Goal: Information Seeking & Learning: Understand process/instructions

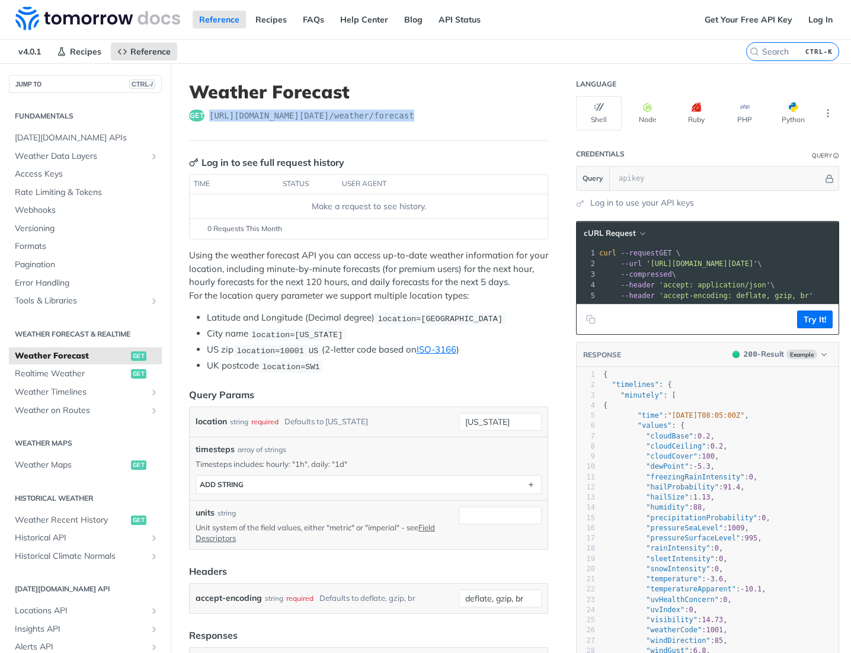
drag, startPoint x: 404, startPoint y: 110, endPoint x: 207, endPoint y: 116, distance: 196.9
click at [207, 116] on div "get [URL][DOMAIN_NAME][DATE] /weather/forecast" at bounding box center [368, 116] width 359 height 12
copy span "[URL][DOMAIN_NAME][DATE] /weather/forecast"
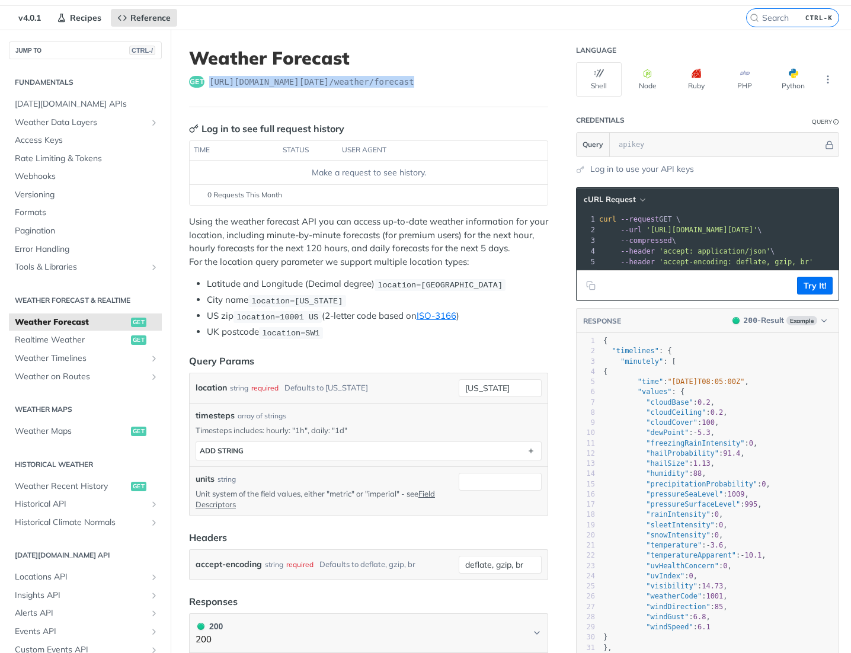
scroll to position [93, 0]
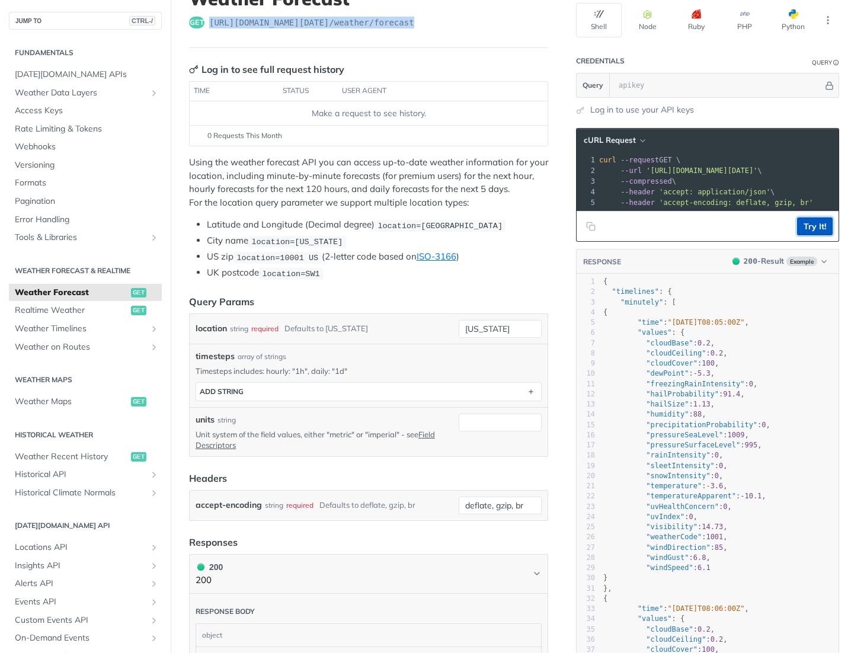
click at [801, 232] on button "Try It!" at bounding box center [815, 227] width 36 height 18
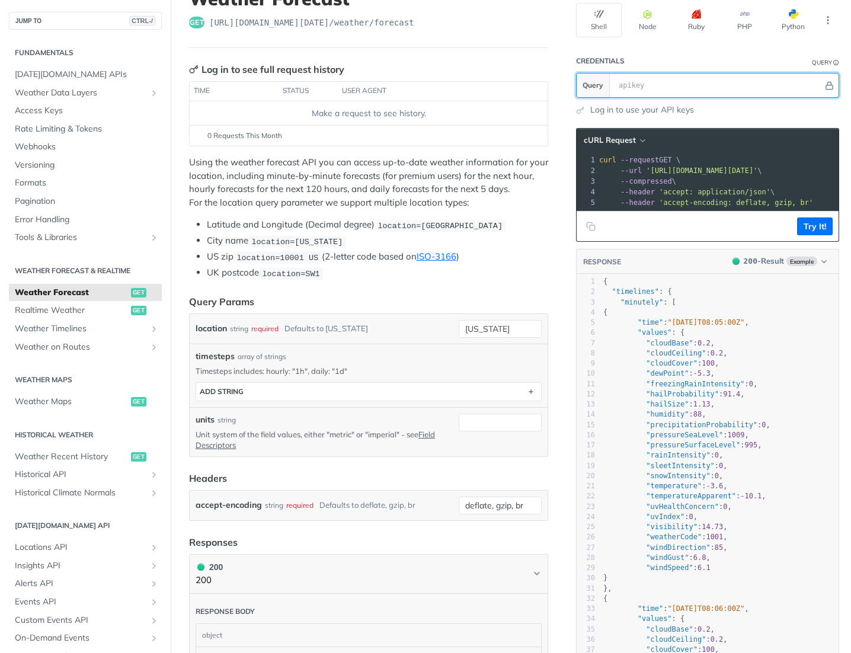
click at [632, 84] on input "text" at bounding box center [718, 86] width 210 height 24
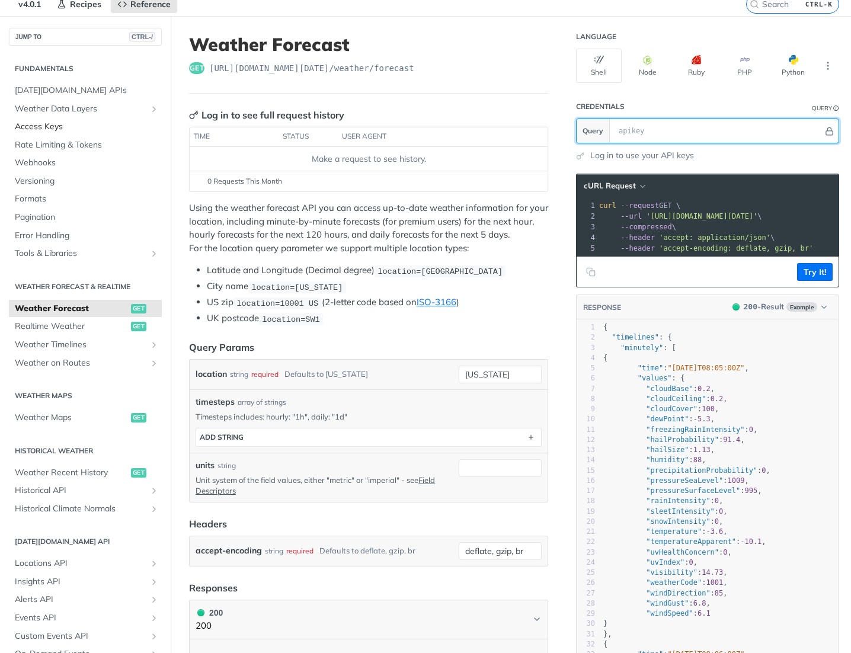
scroll to position [0, 0]
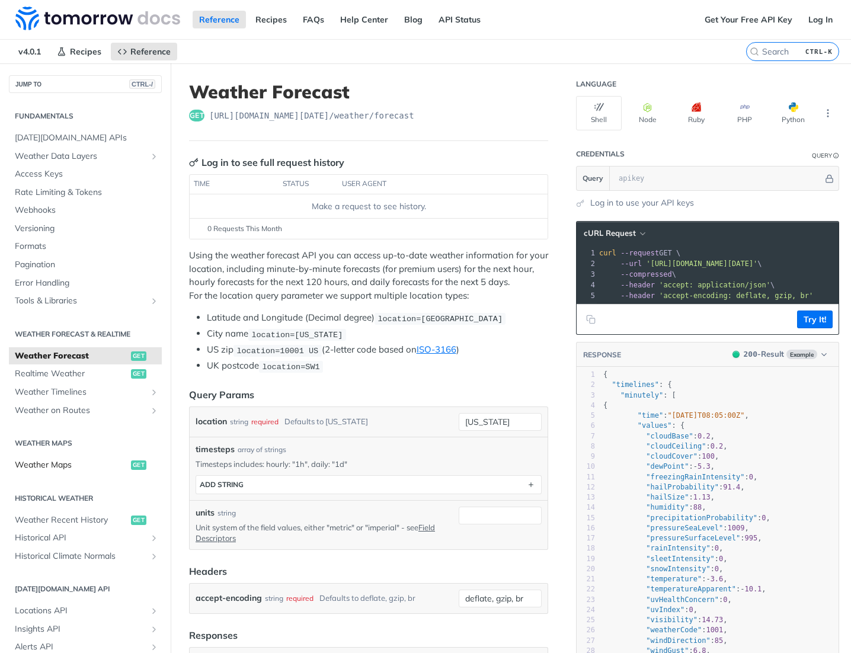
click at [131, 465] on span "get" at bounding box center [138, 465] width 15 height 9
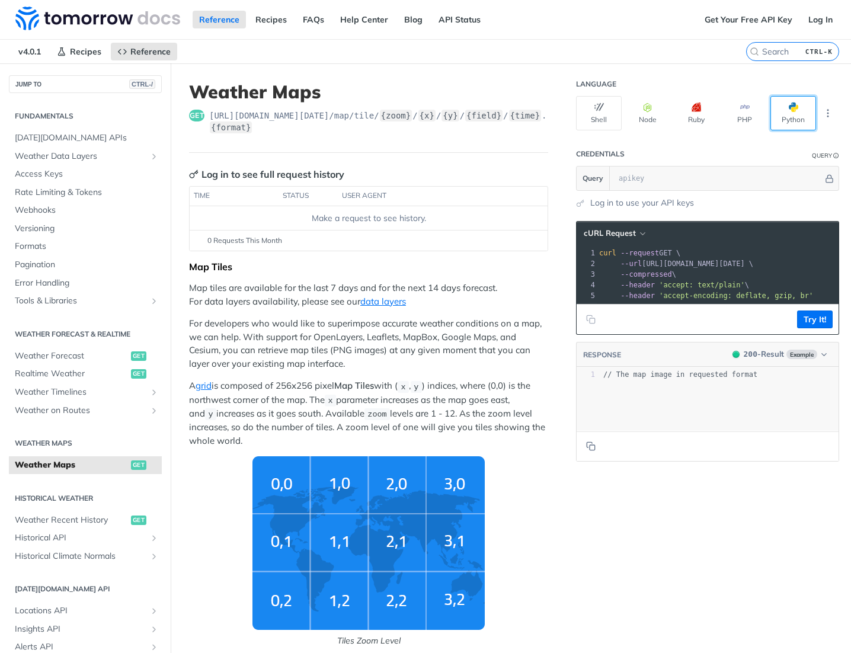
click at [790, 118] on button "Python" at bounding box center [794, 113] width 46 height 34
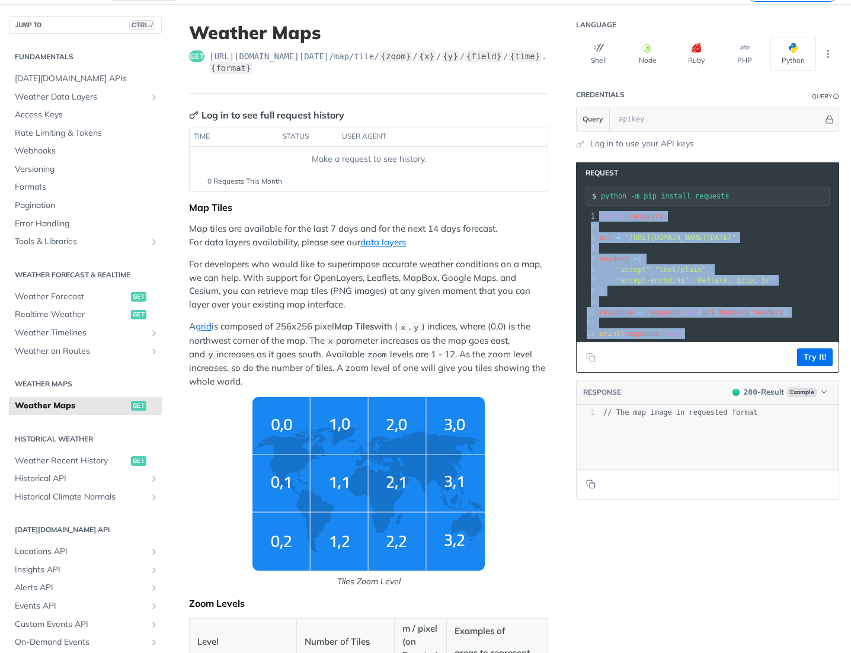
drag, startPoint x: 588, startPoint y: 214, endPoint x: 710, endPoint y: 342, distance: 176.5
click at [710, 341] on div "xxxxxxxxxx 12 1 import requests 2 ​ 3 url = "[URL][DOMAIN_NAME][DATE]" 4 ​ 5 he…" at bounding box center [708, 275] width 262 height 133
click at [65, 78] on span "[DATE][DOMAIN_NAME] APIs" at bounding box center [87, 79] width 144 height 12
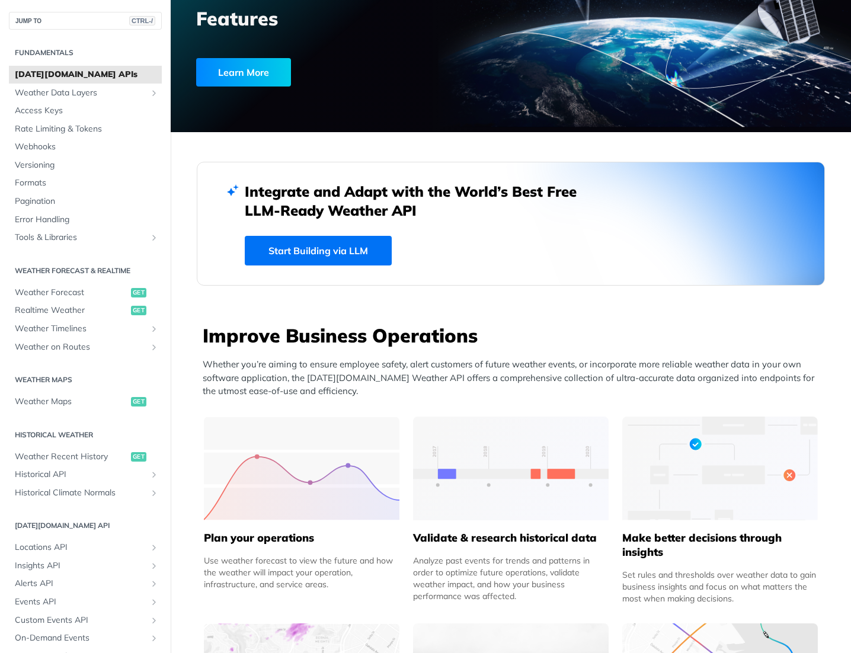
scroll to position [178, 0]
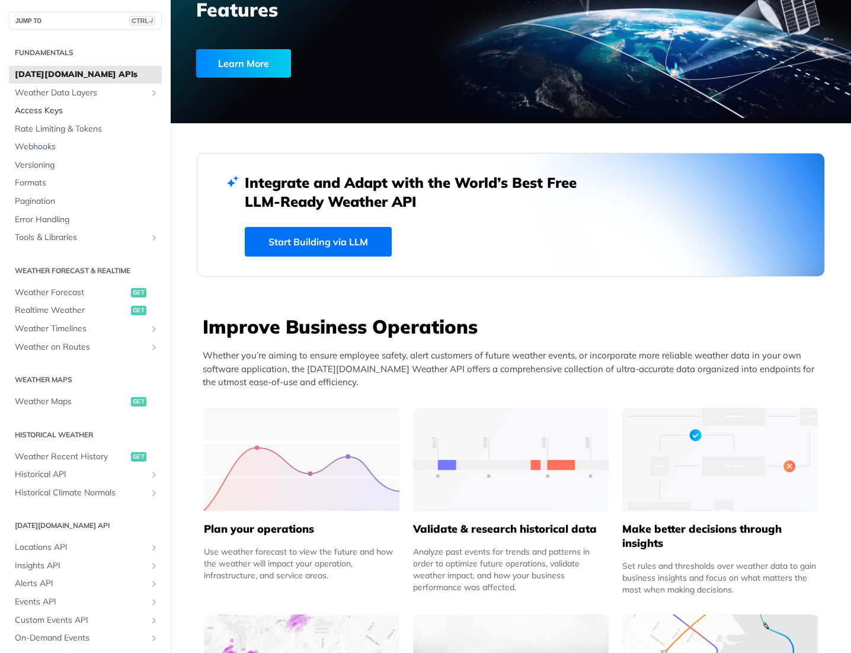
click at [54, 113] on span "Access Keys" at bounding box center [87, 111] width 144 height 12
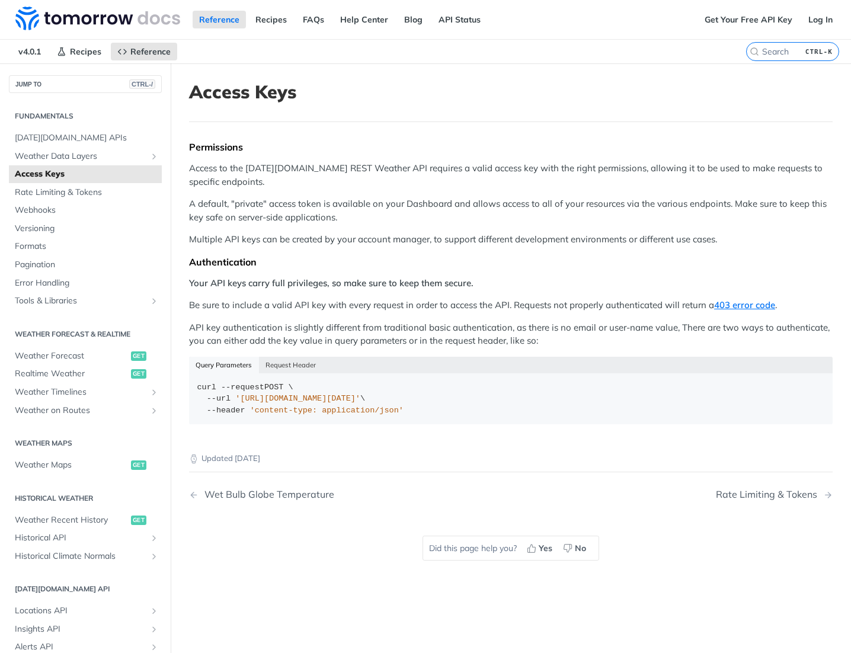
click at [37, 116] on h2 "Fundamentals" at bounding box center [85, 116] width 153 height 11
click at [50, 140] on span "[DATE][DOMAIN_NAME] APIs" at bounding box center [87, 138] width 144 height 12
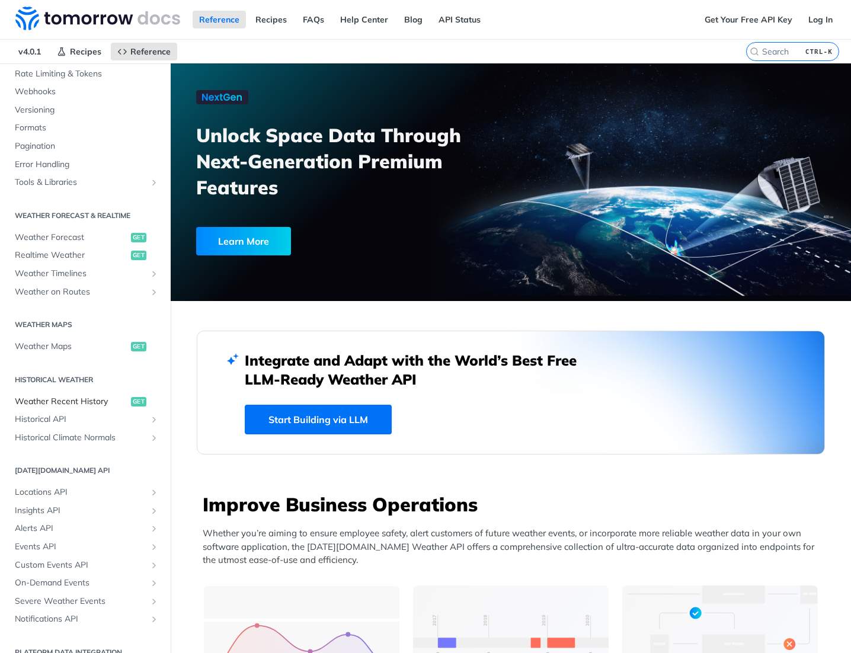
scroll to position [135, 0]
